Goal: Task Accomplishment & Management: Manage account settings

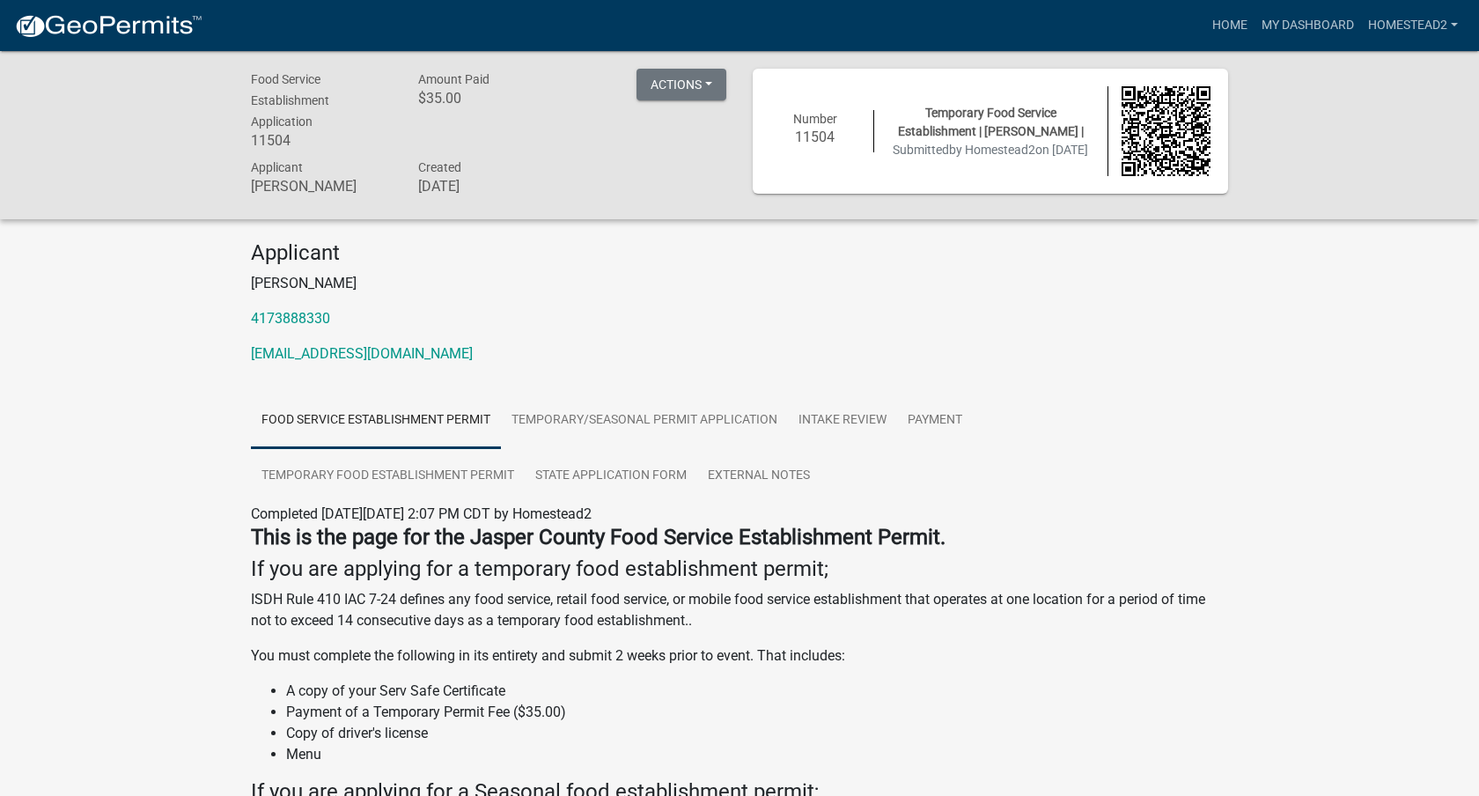
click at [1029, 176] on div "Number 11504 Temporary Food Service Establishment | Corrie Gatlin | Submitted b…" at bounding box center [990, 131] width 475 height 125
click at [1005, 124] on span "Temporary Food Service Establishment | Corrie Gatlin |" at bounding box center [991, 122] width 186 height 33
click at [688, 87] on button "Actions" at bounding box center [682, 85] width 90 height 32
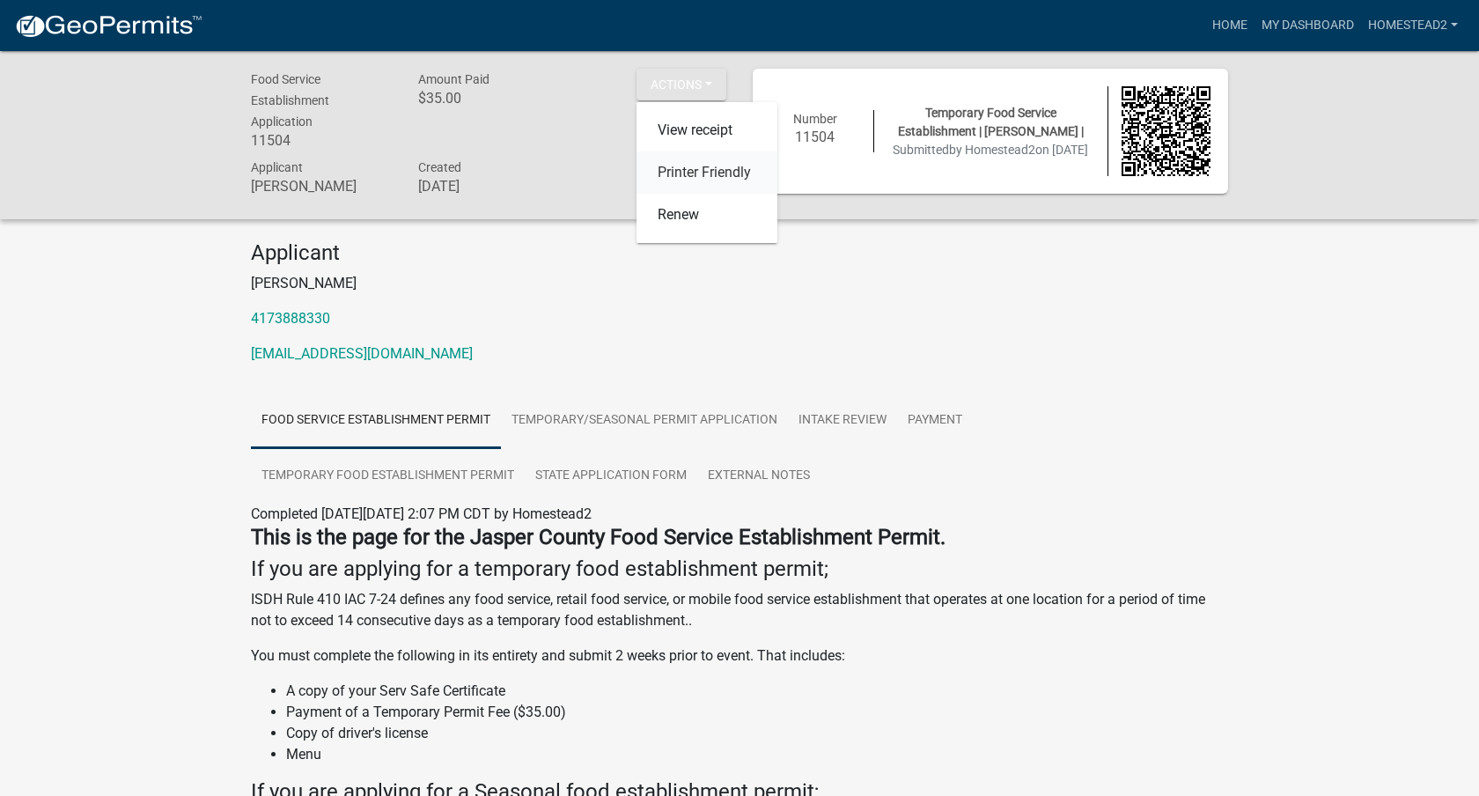
click at [727, 180] on link "Printer Friendly" at bounding box center [707, 172] width 141 height 42
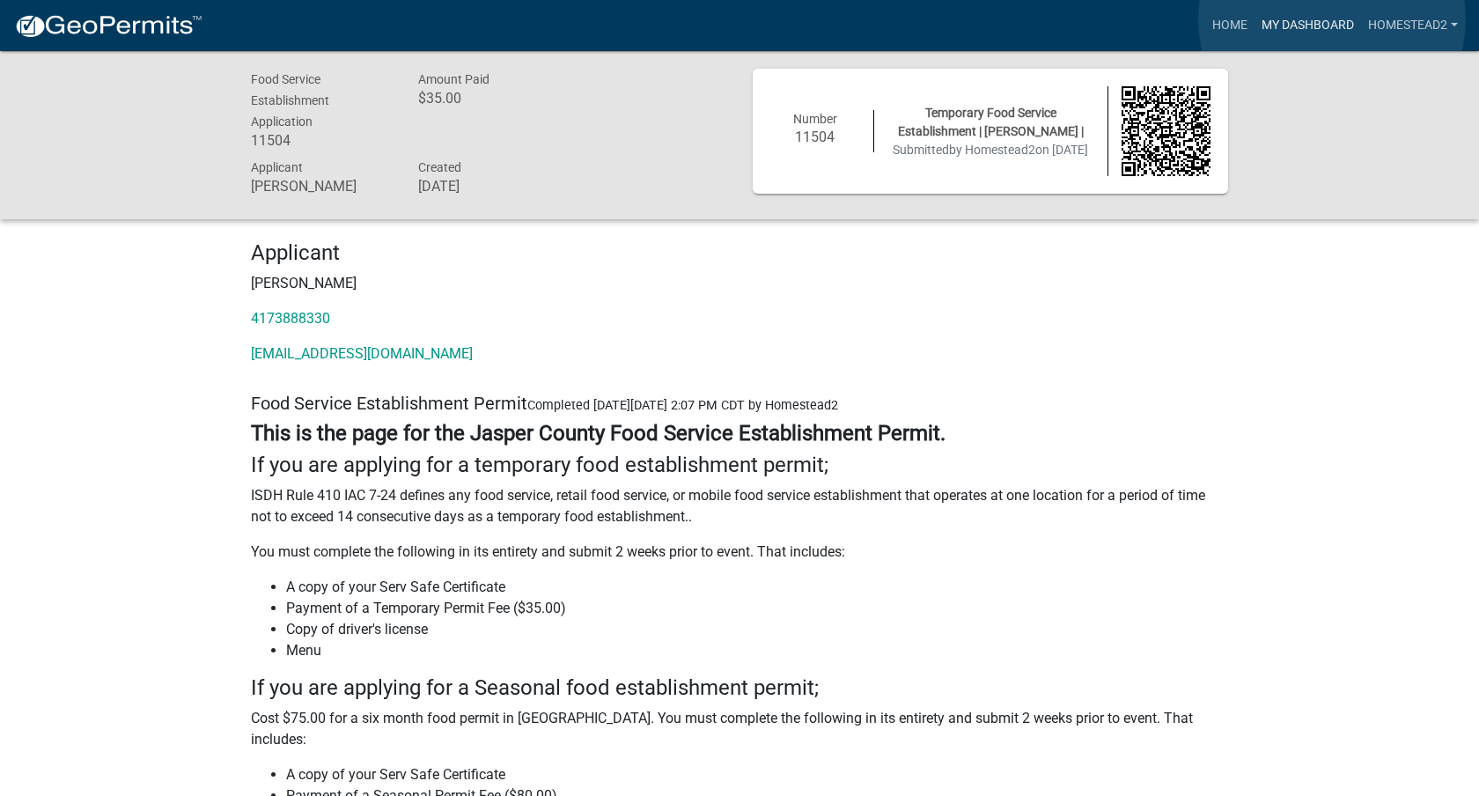
click at [1332, 20] on link "My Dashboard" at bounding box center [1308, 25] width 107 height 33
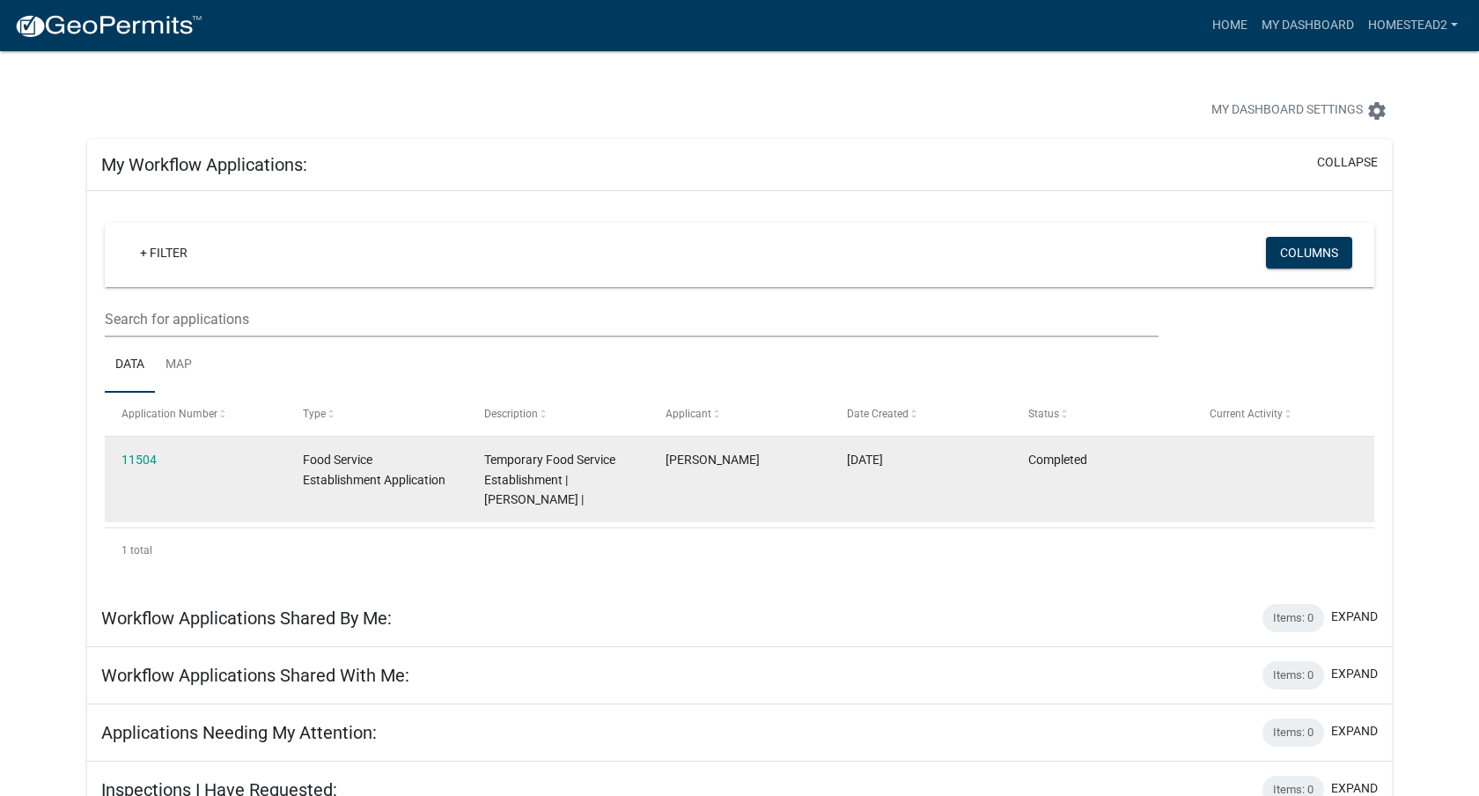
scroll to position [51, 0]
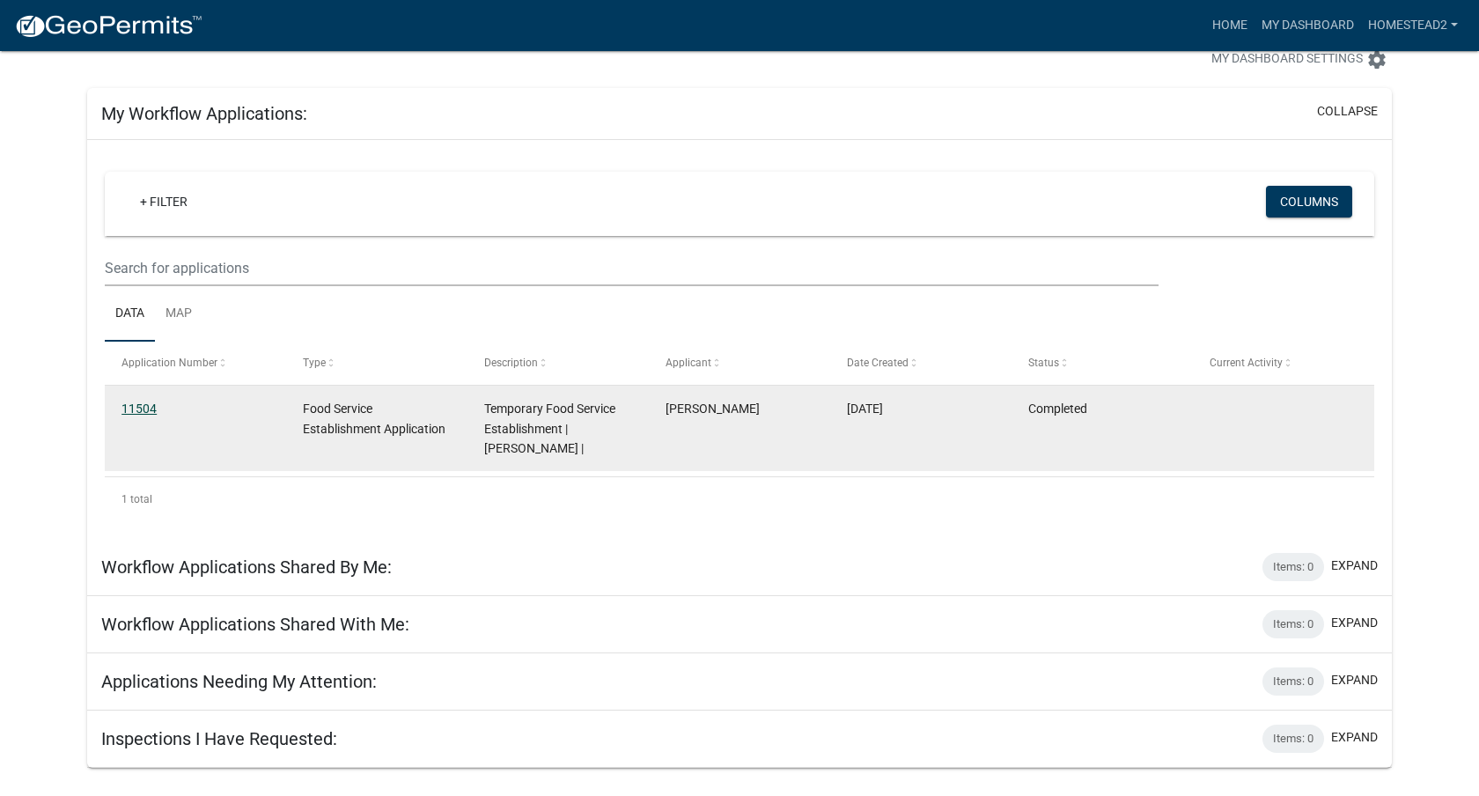
click at [151, 409] on link "11504" at bounding box center [138, 408] width 35 height 14
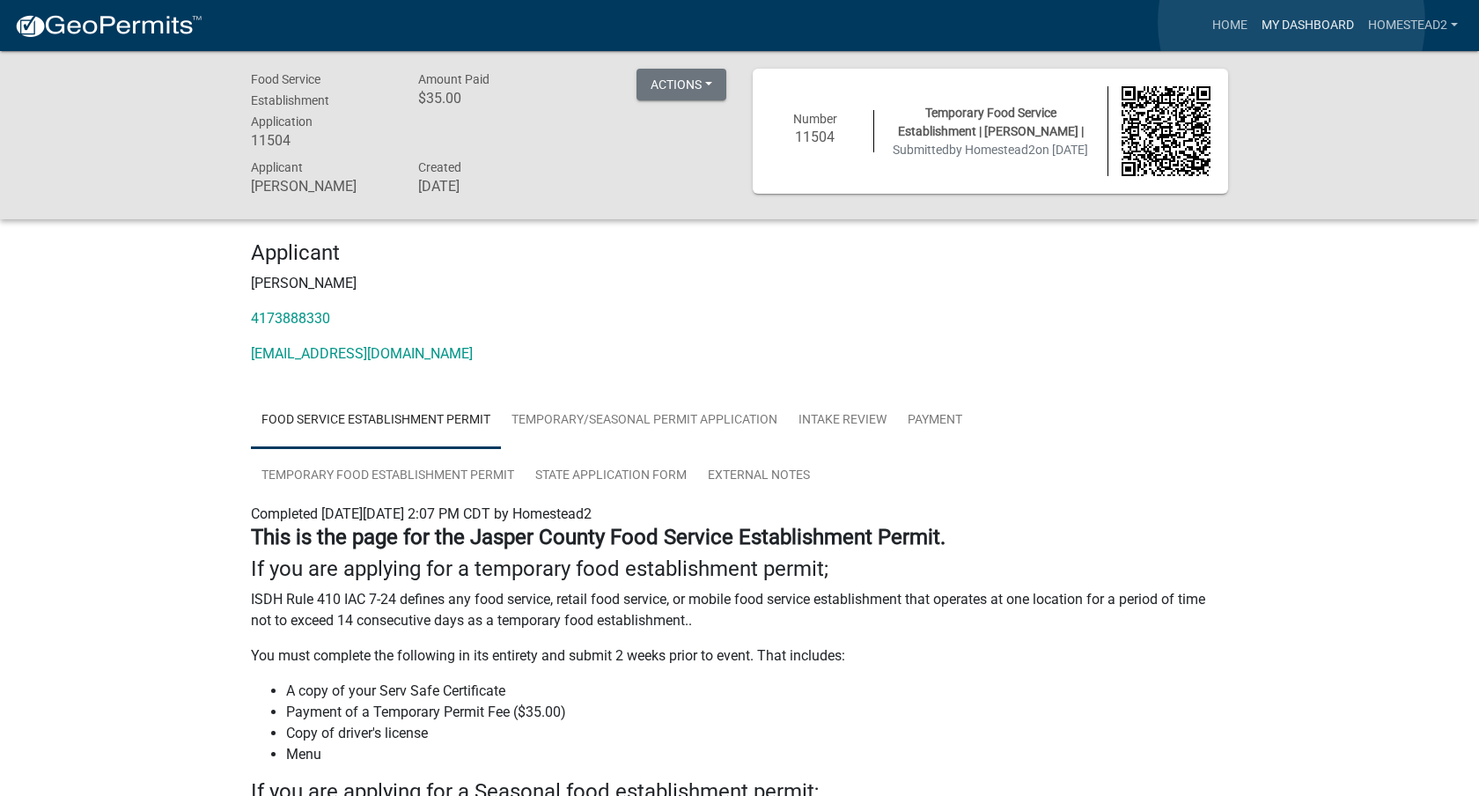
click at [1292, 22] on link "My Dashboard" at bounding box center [1308, 25] width 107 height 33
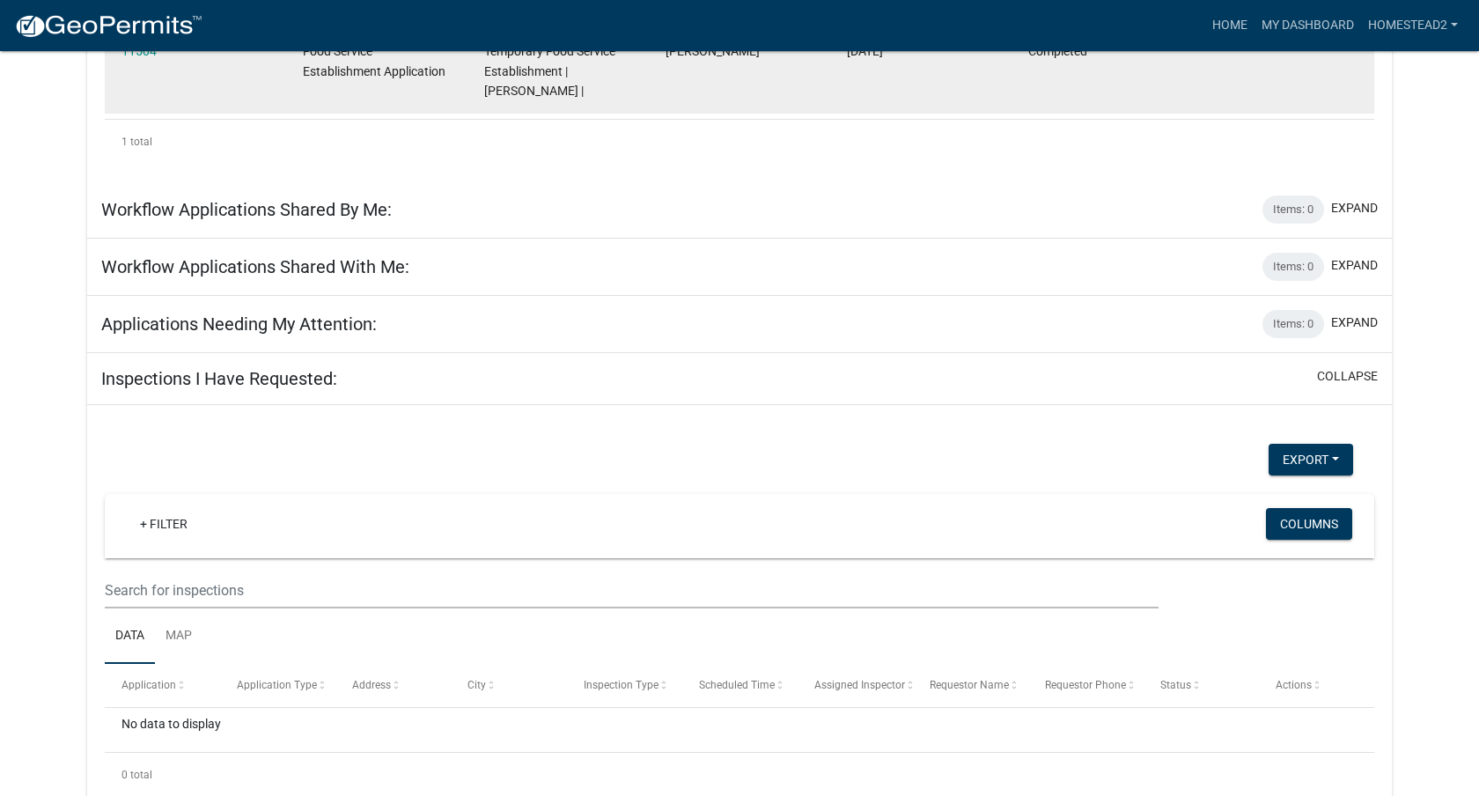
scroll to position [445, 0]
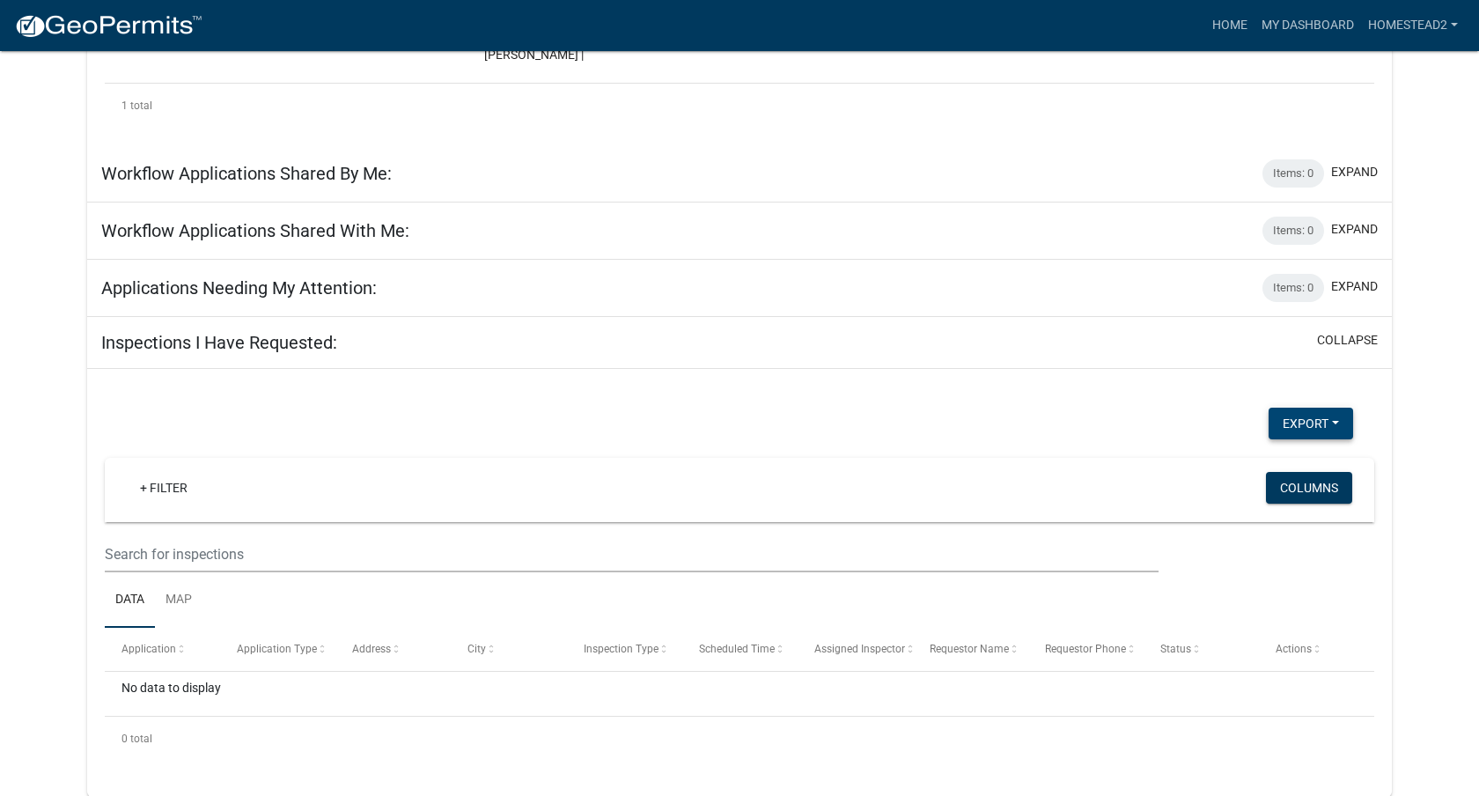
click at [1315, 425] on button "Export" at bounding box center [1311, 424] width 85 height 32
click at [1166, 420] on div "Export Excel Format (.xlsx) CSV Format (.csv)" at bounding box center [729, 426] width 1275 height 36
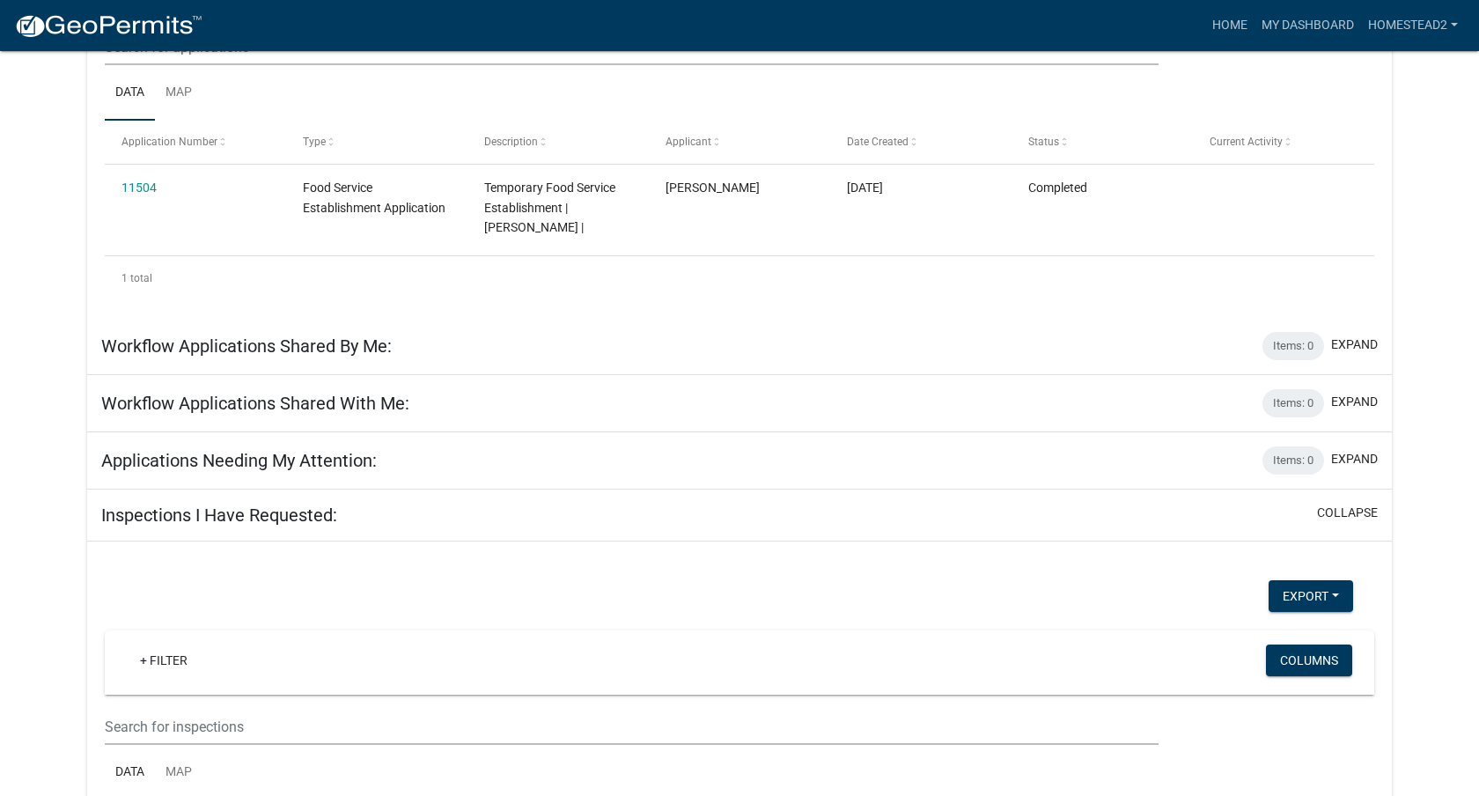
scroll to position [0, 0]
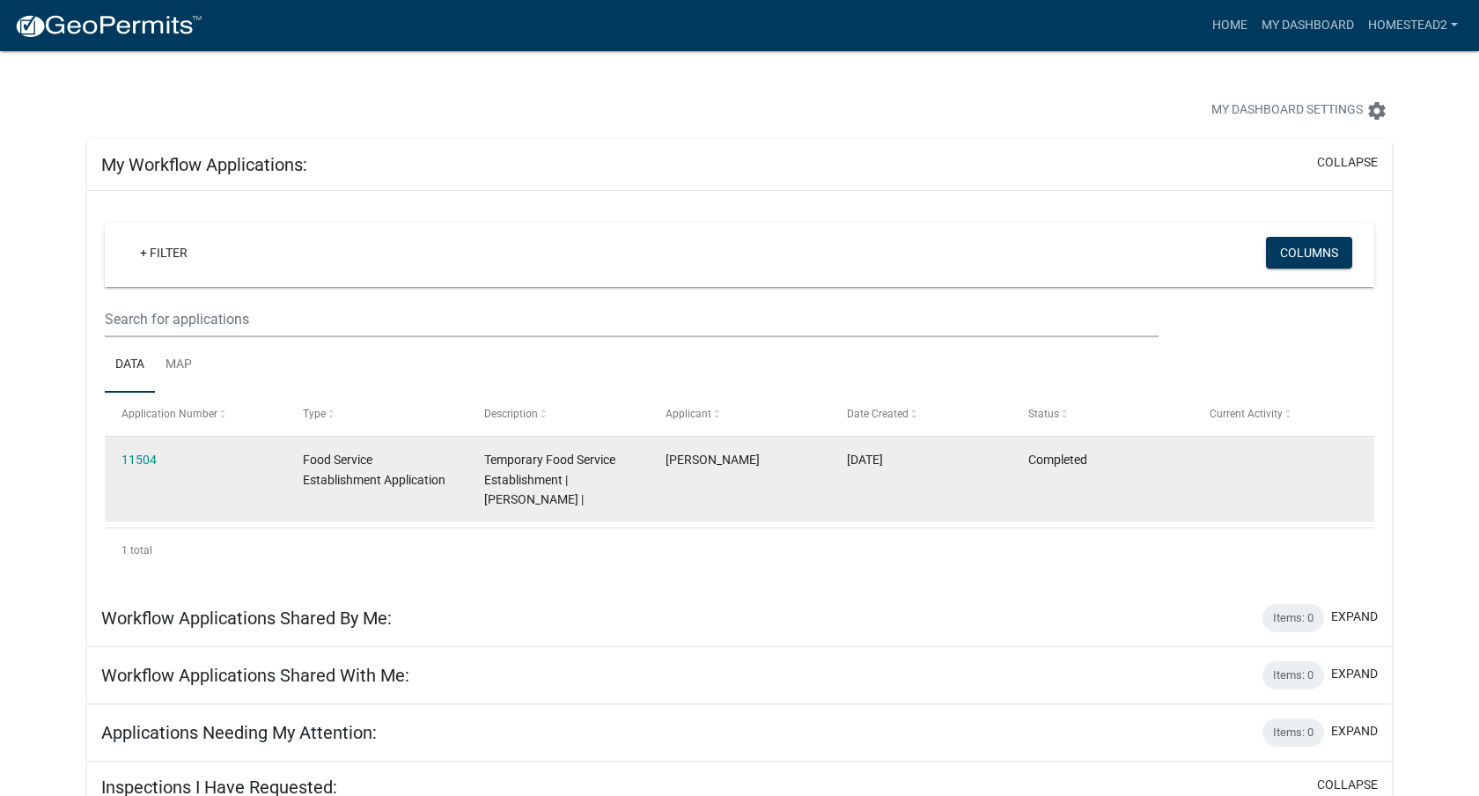
click at [1135, 471] on datatable-body-cell "Completed" at bounding box center [1102, 479] width 181 height 85
click at [153, 454] on link "11504" at bounding box center [138, 460] width 35 height 14
